Goal: Task Accomplishment & Management: Manage account settings

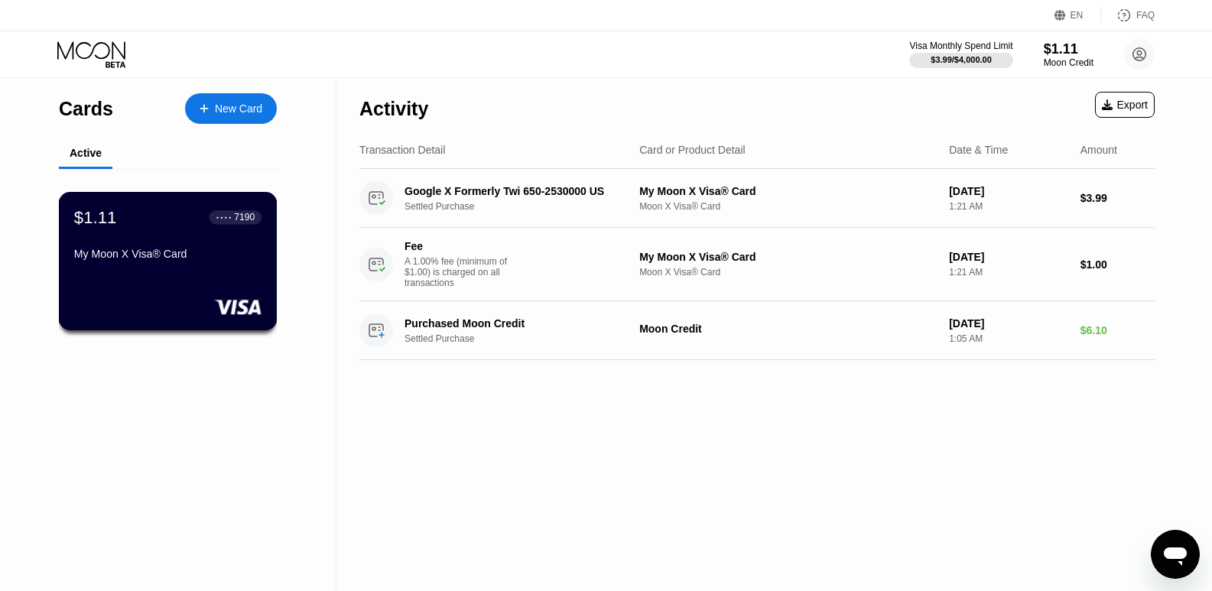
click at [242, 216] on div "7190" at bounding box center [244, 217] width 21 height 11
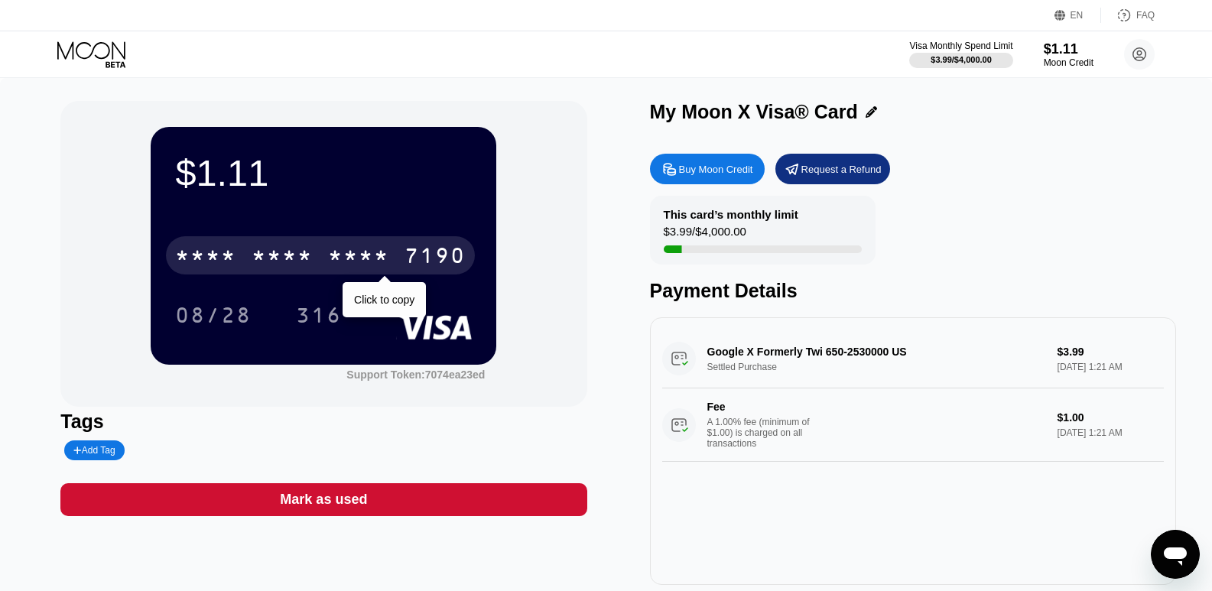
click at [367, 262] on div "* * * *" at bounding box center [358, 257] width 61 height 24
